Goal: Check status: Check status

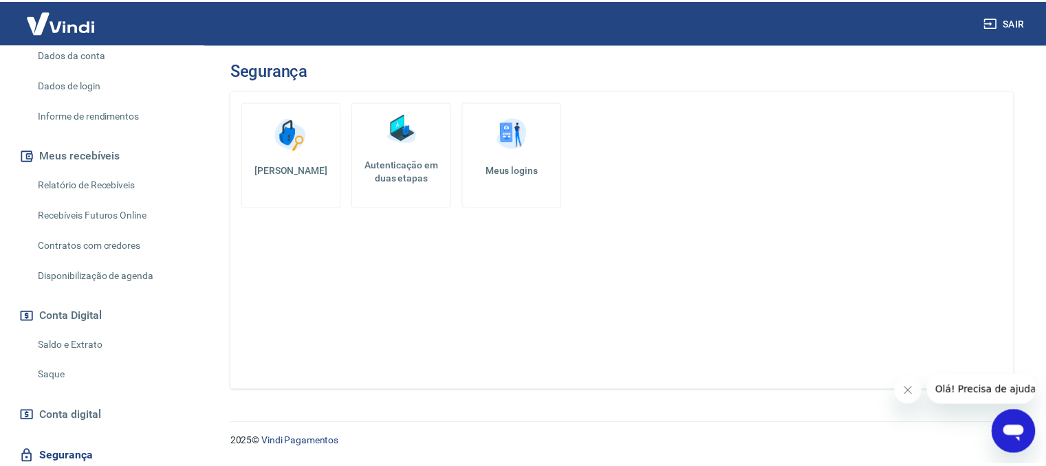
scroll to position [206, 0]
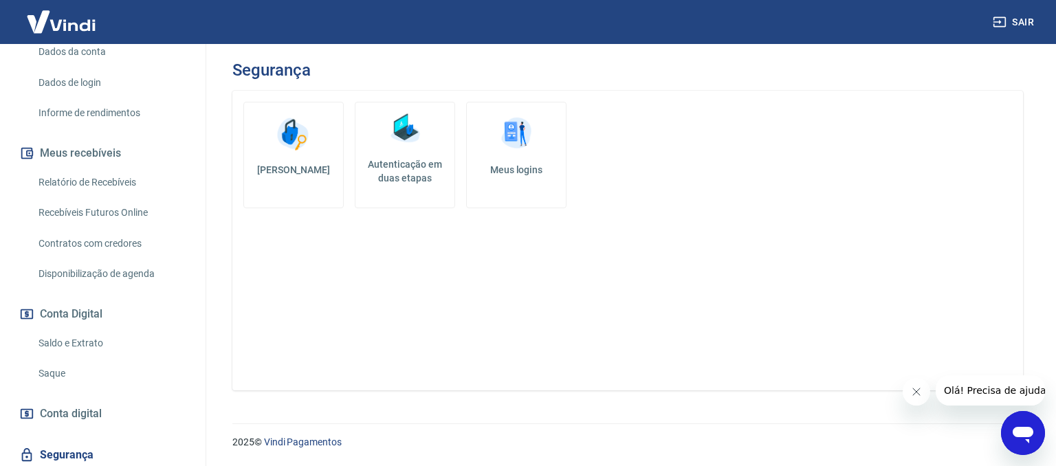
click at [54, 352] on link "Saldo e Extrato" at bounding box center [111, 343] width 156 height 28
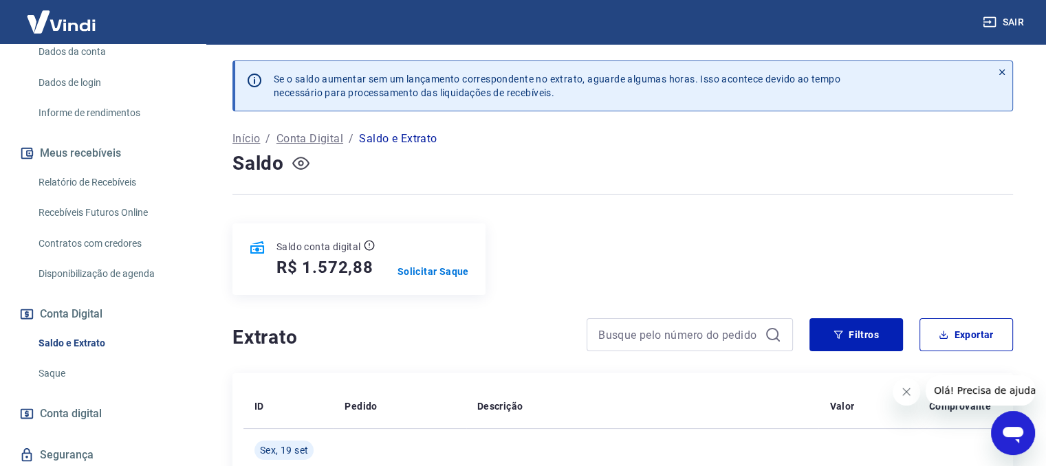
click at [301, 161] on icon "button" at bounding box center [300, 163] width 5 height 5
click at [301, 160] on icon "button" at bounding box center [300, 163] width 17 height 13
